Goal: Information Seeking & Learning: Learn about a topic

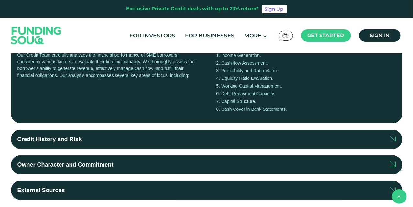
scroll to position [194, 0]
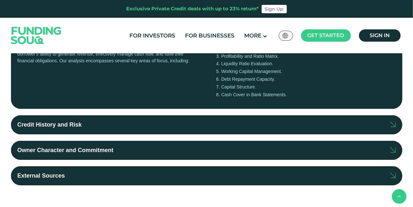
click at [318, 149] on label "Owner Character and Commitment" at bounding box center [206, 150] width 391 height 19
click at [0, 0] on input "Owner Character and Commitment" at bounding box center [0, 0] width 0 height 0
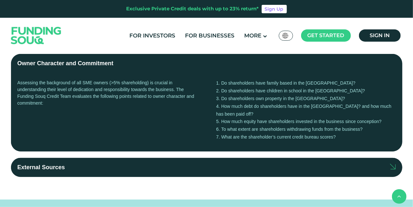
scroll to position [291, 0]
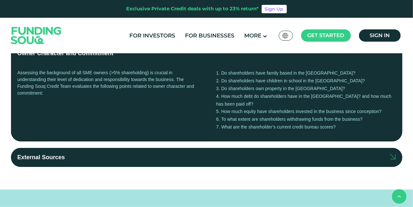
click at [392, 154] on img at bounding box center [392, 157] width 5 height 6
click at [0, 0] on input "External Sources" at bounding box center [0, 0] width 0 height 0
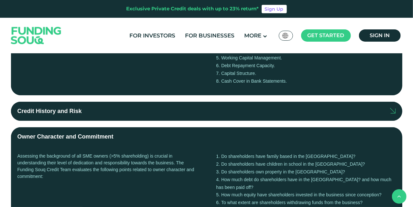
scroll to position [194, 0]
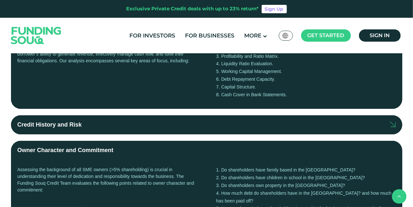
click at [393, 127] on img at bounding box center [392, 124] width 5 height 6
click at [0, 0] on input "Credit History and Risk" at bounding box center [0, 0] width 0 height 0
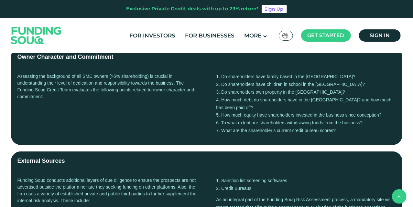
scroll to position [356, 0]
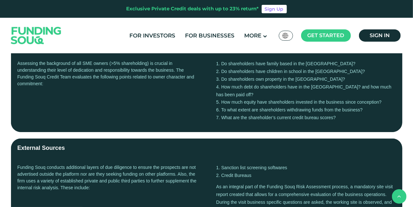
drag, startPoint x: 215, startPoint y: 62, endPoint x: 342, endPoint y: 109, distance: 134.9
click at [342, 109] on div "Assessing the background of all SME owners (>5% shareholding) is crucial in und…" at bounding box center [206, 93] width 391 height 78
copy ol "Do shareholders have family based in the UAE? Do shareholders have children in …"
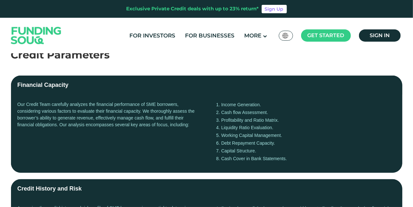
scroll to position [129, 0]
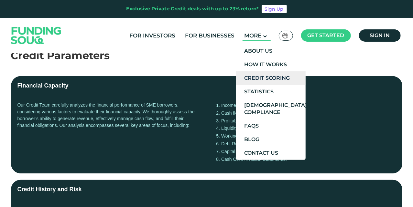
click at [237, 77] on link "Credit Scoring" at bounding box center [271, 78] width 70 height 14
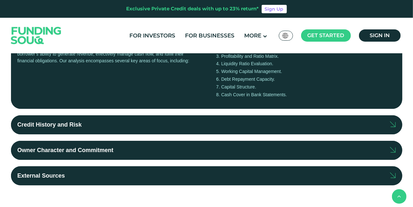
click at [242, 123] on label "Credit History and Risk" at bounding box center [206, 124] width 391 height 19
click at [0, 0] on input "Credit History and Risk" at bounding box center [0, 0] width 0 height 0
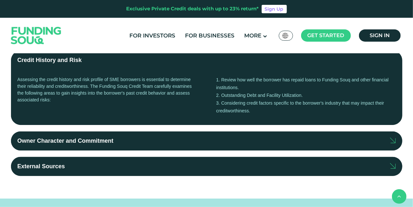
click at [239, 134] on label "Owner Character and Commitment" at bounding box center [206, 141] width 391 height 19
click at [0, 0] on input "Owner Character and Commitment" at bounding box center [0, 0] width 0 height 0
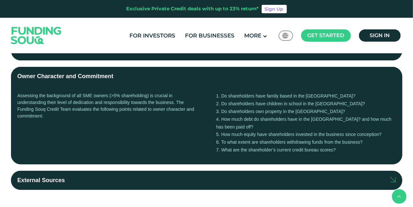
click at [239, 171] on label "External Sources" at bounding box center [206, 180] width 391 height 19
click at [0, 0] on input "External Sources" at bounding box center [0, 0] width 0 height 0
